Goal: Communication & Community: Answer question/provide support

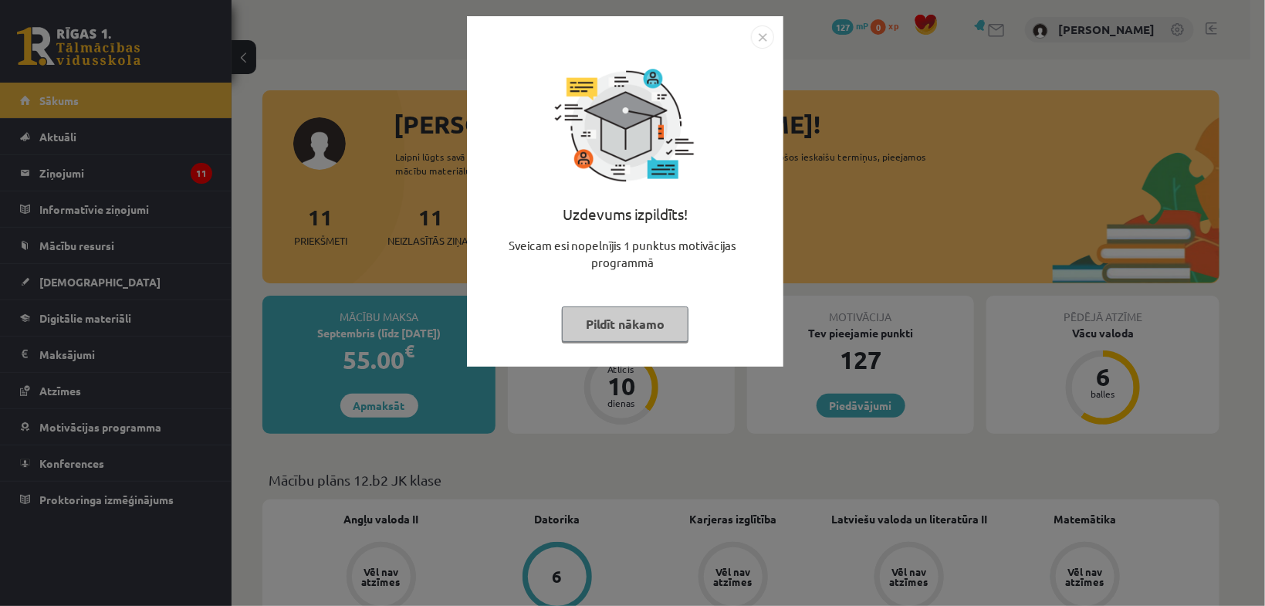
click at [629, 323] on button "Pildīt nākamo" at bounding box center [625, 324] width 127 height 36
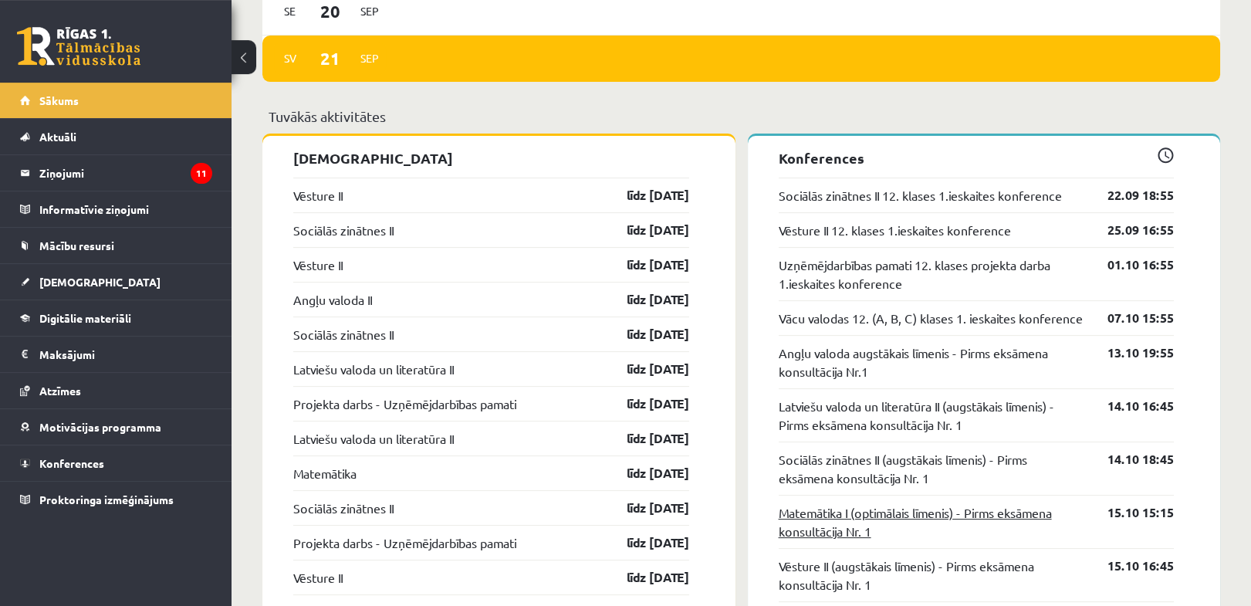
scroll to position [1309, 0]
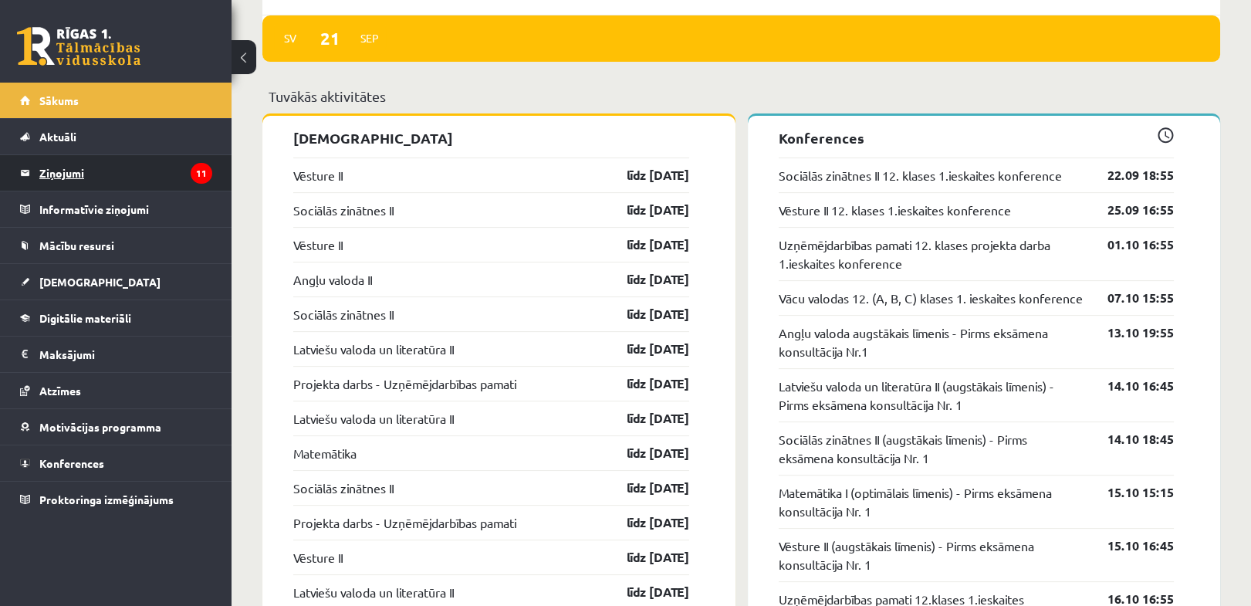
click at [96, 169] on legend "Ziņojumi 11" at bounding box center [125, 173] width 173 height 36
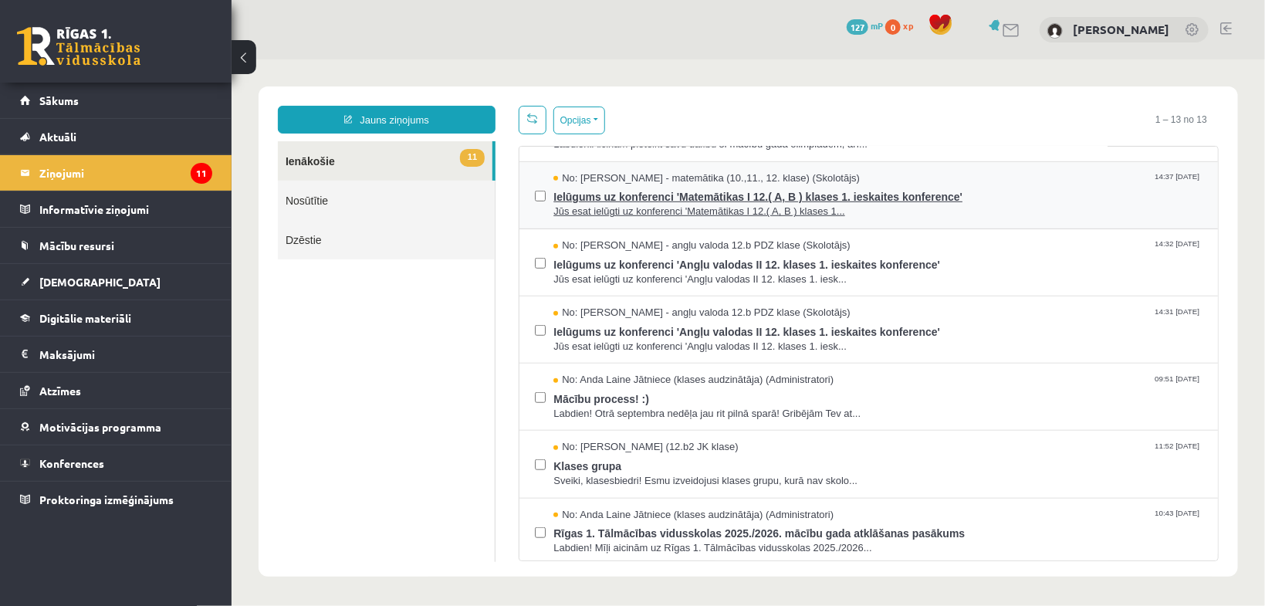
scroll to position [458, 0]
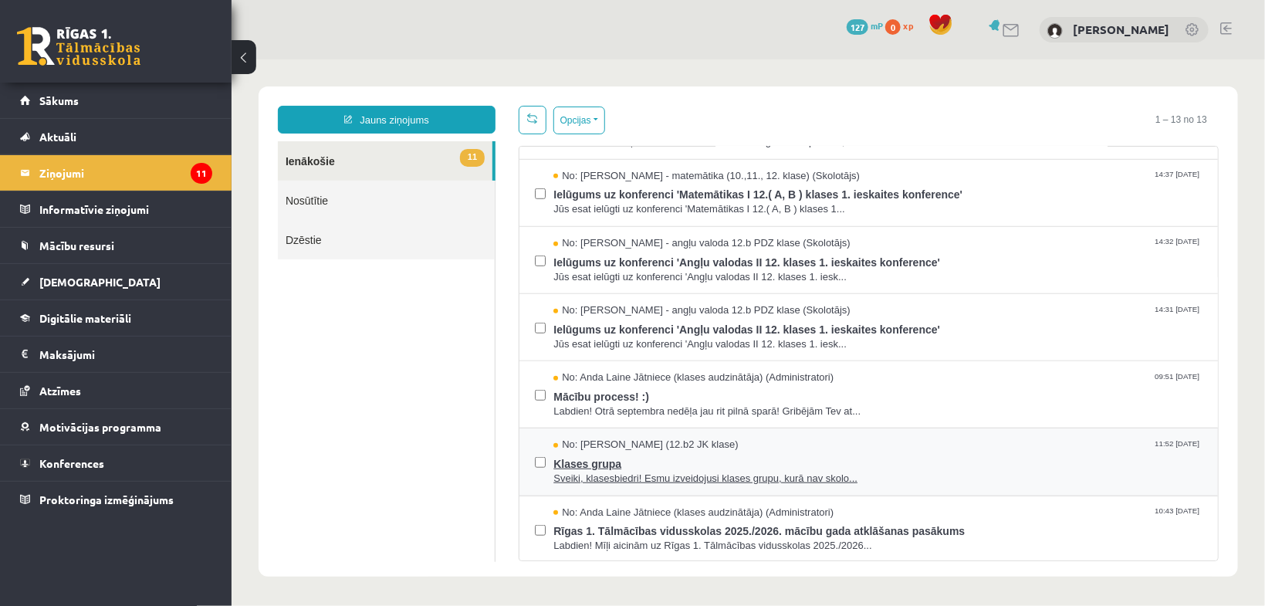
click at [657, 455] on span "Klases grupa" at bounding box center [877, 461] width 649 height 19
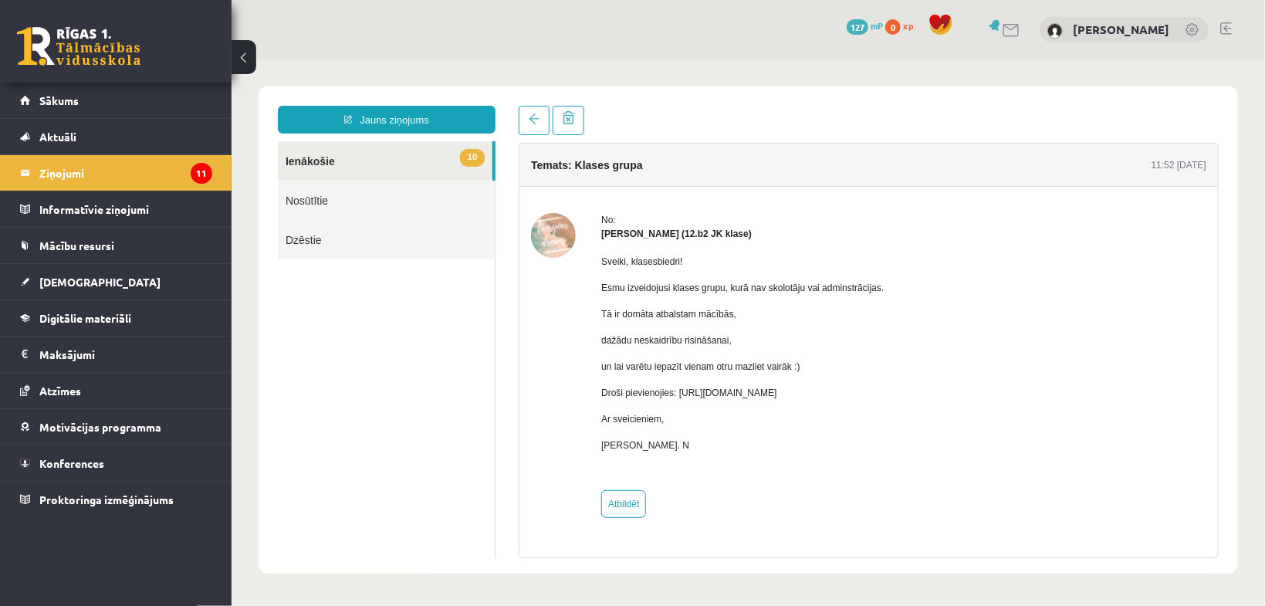
scroll to position [0, 0]
drag, startPoint x: 678, startPoint y: 391, endPoint x: 1005, endPoint y: 398, distance: 327.4
click at [1005, 398] on div "No: [PERSON_NAME] (12.b2 JK klase) Sveiki, klasesbiedri! Esmu izveidojusi klase…" at bounding box center [867, 364] width 675 height 305
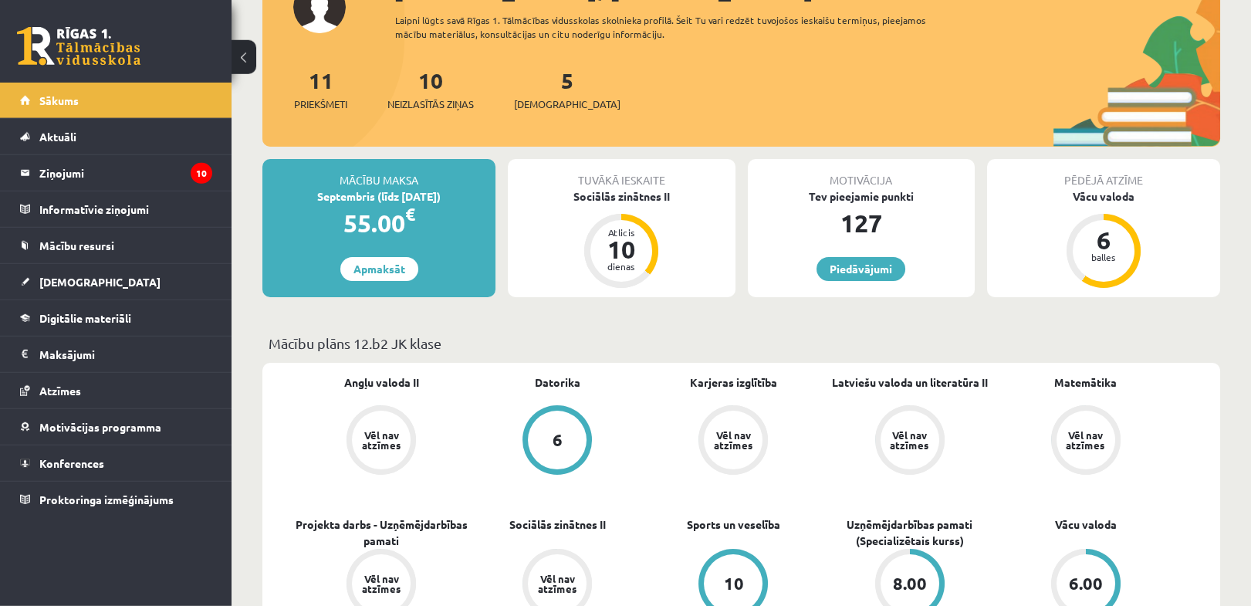
scroll to position [245, 0]
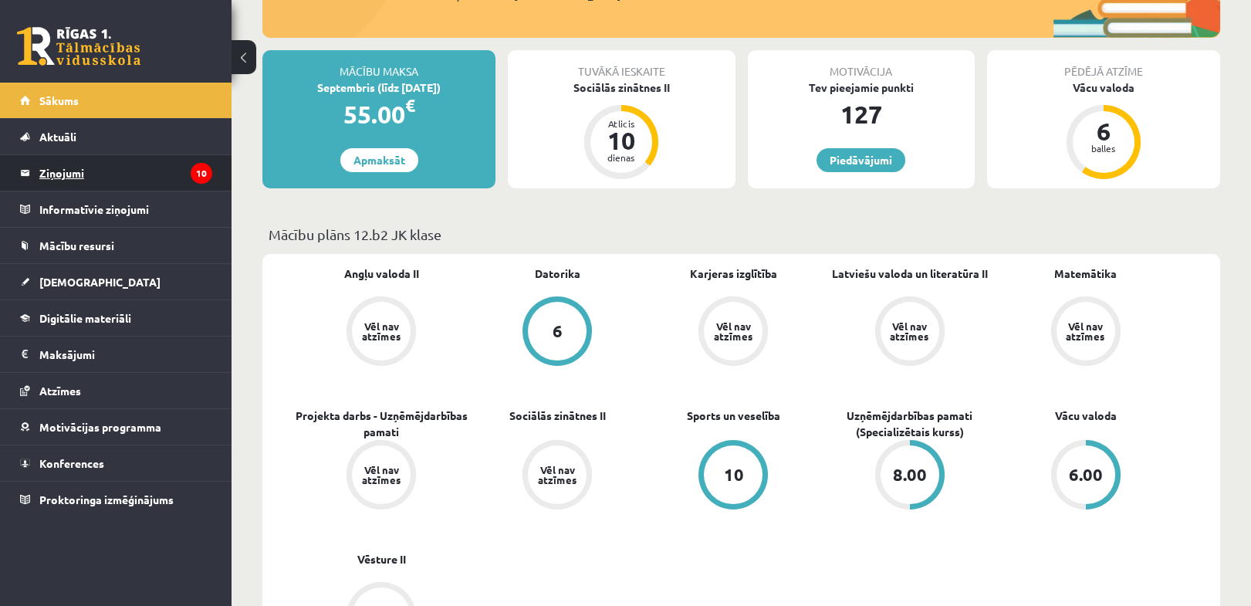
click at [97, 174] on legend "Ziņojumi 10" at bounding box center [125, 173] width 173 height 36
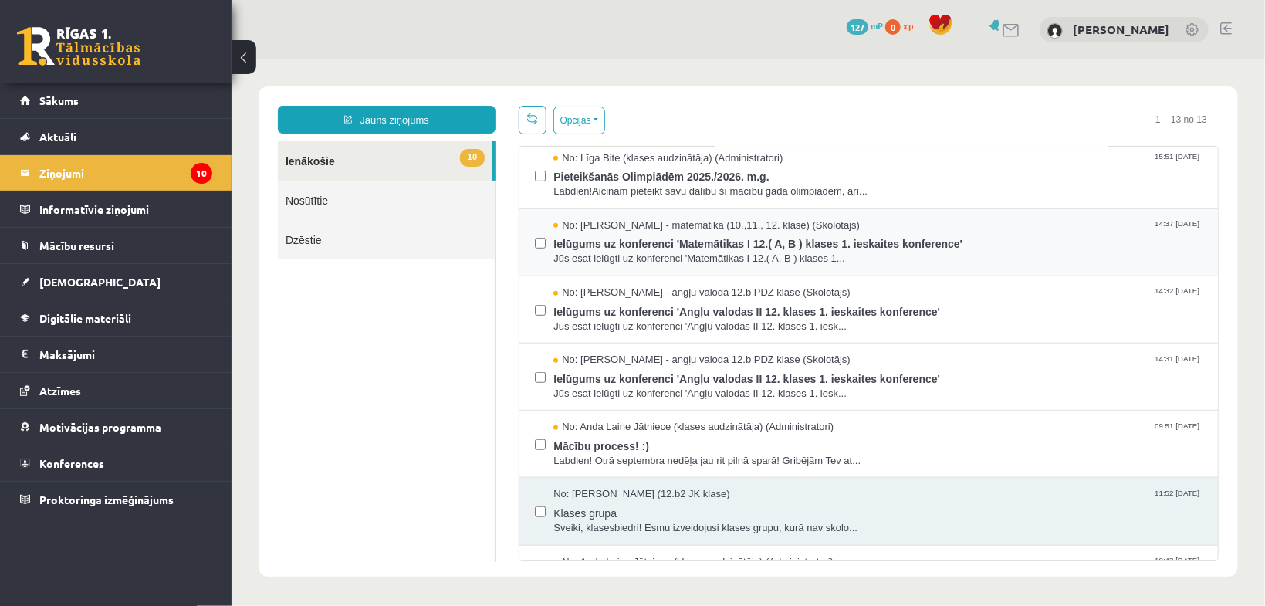
scroll to position [458, 0]
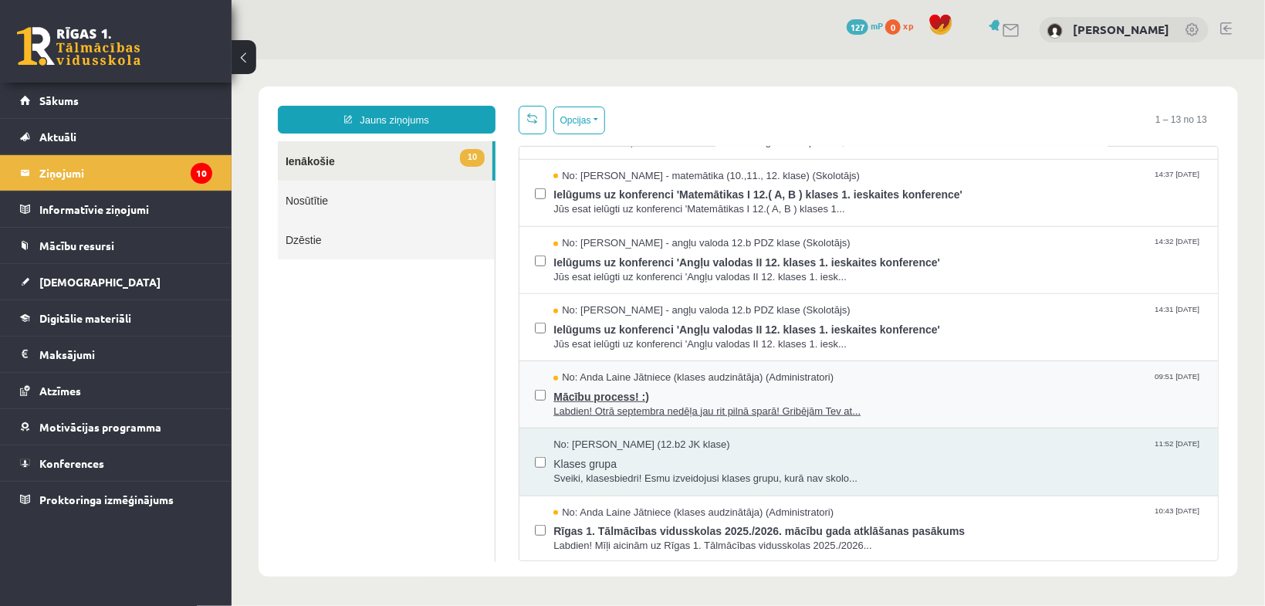
click at [590, 384] on span "Mācību process! :)" at bounding box center [877, 393] width 649 height 19
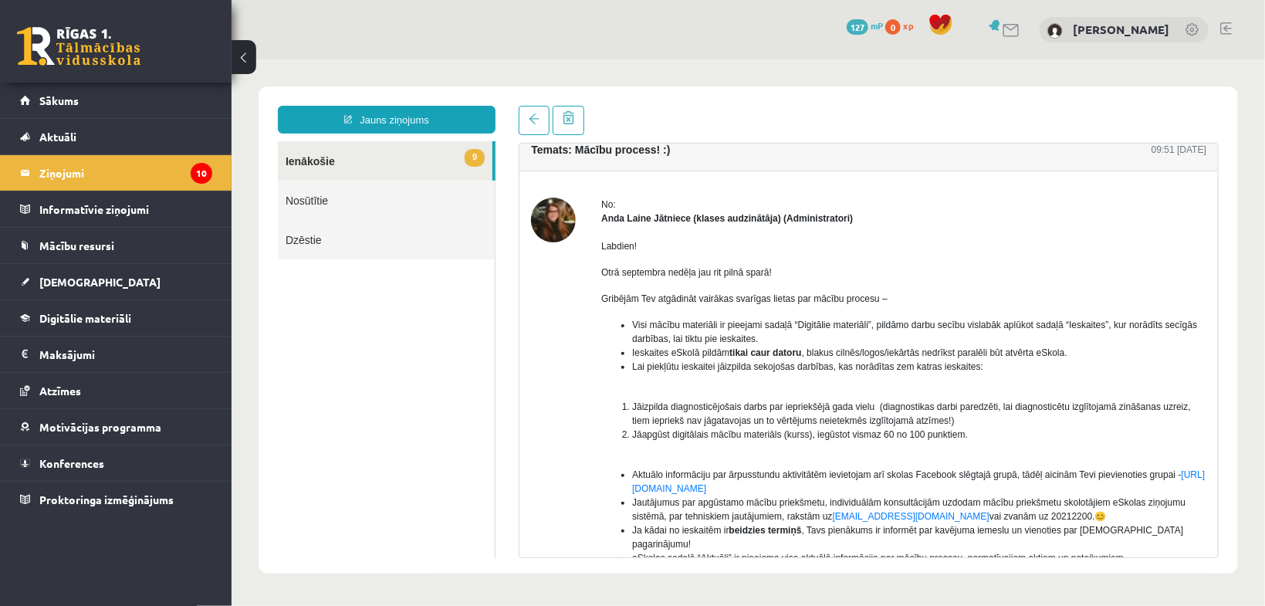
scroll to position [0, 0]
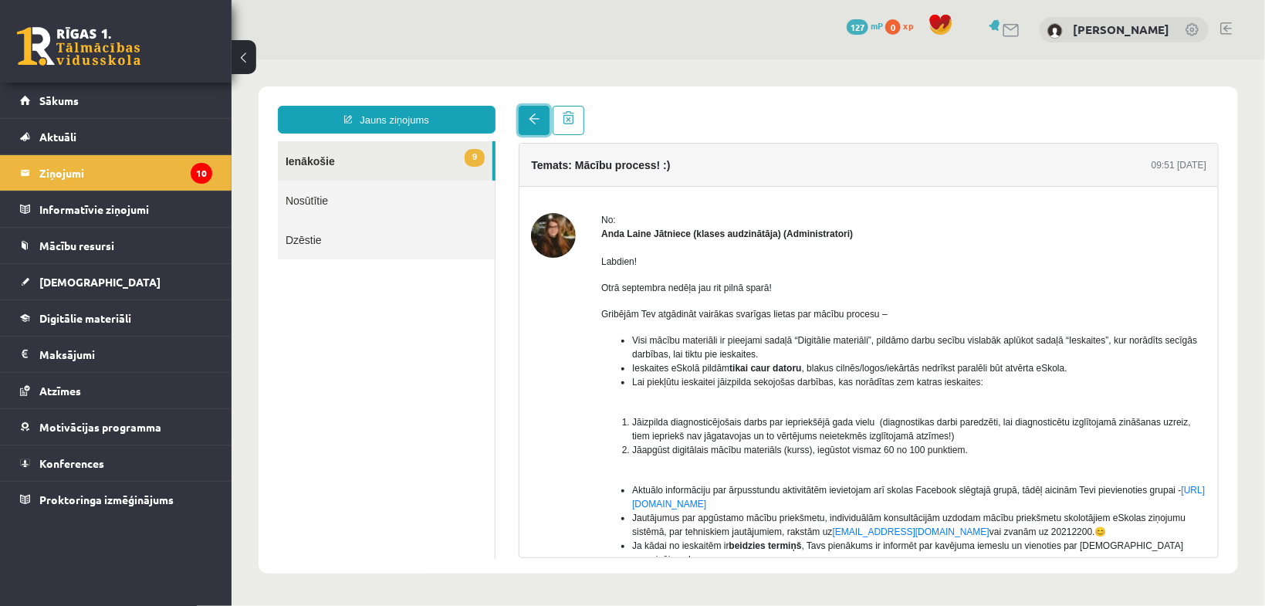
click at [528, 117] on link at bounding box center [533, 119] width 31 height 29
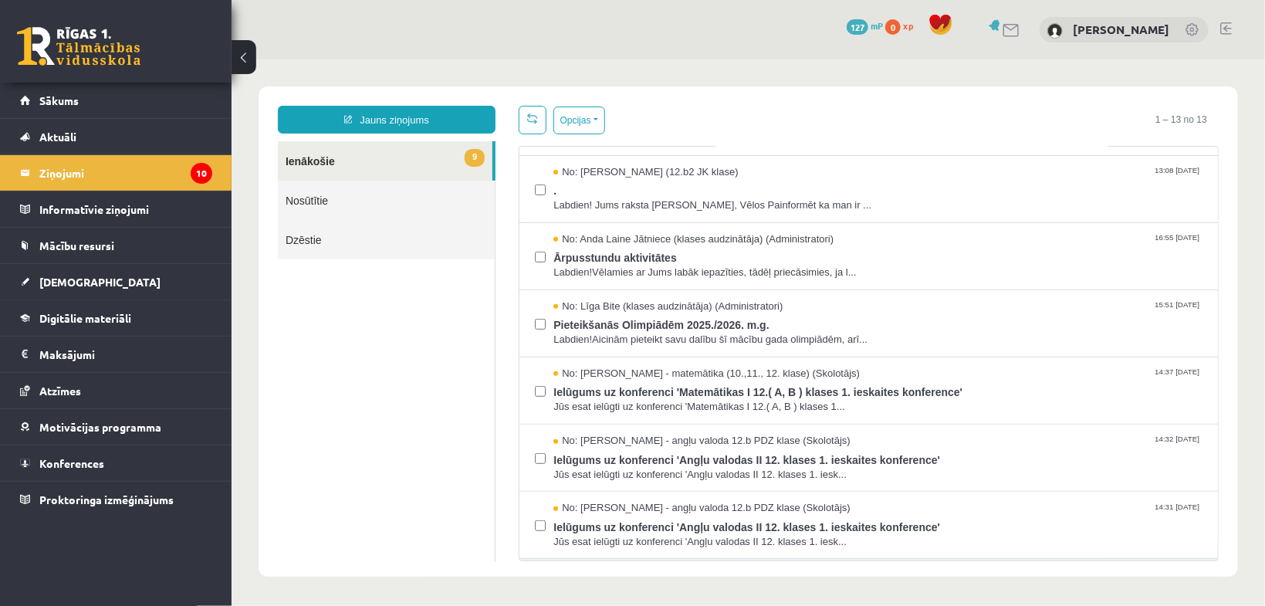
scroll to position [294, 0]
